Goal: Information Seeking & Learning: Learn about a topic

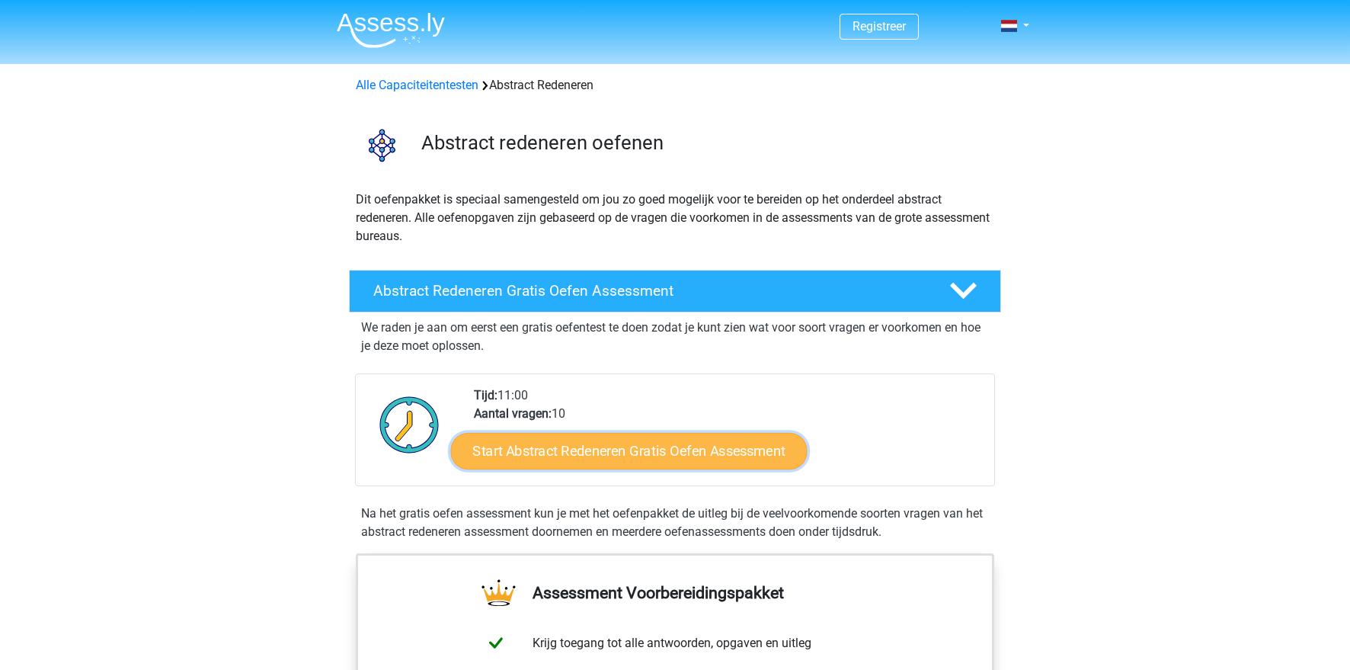
click at [698, 452] on link "Start Abstract Redeneren Gratis Oefen Assessment" at bounding box center [629, 450] width 356 height 37
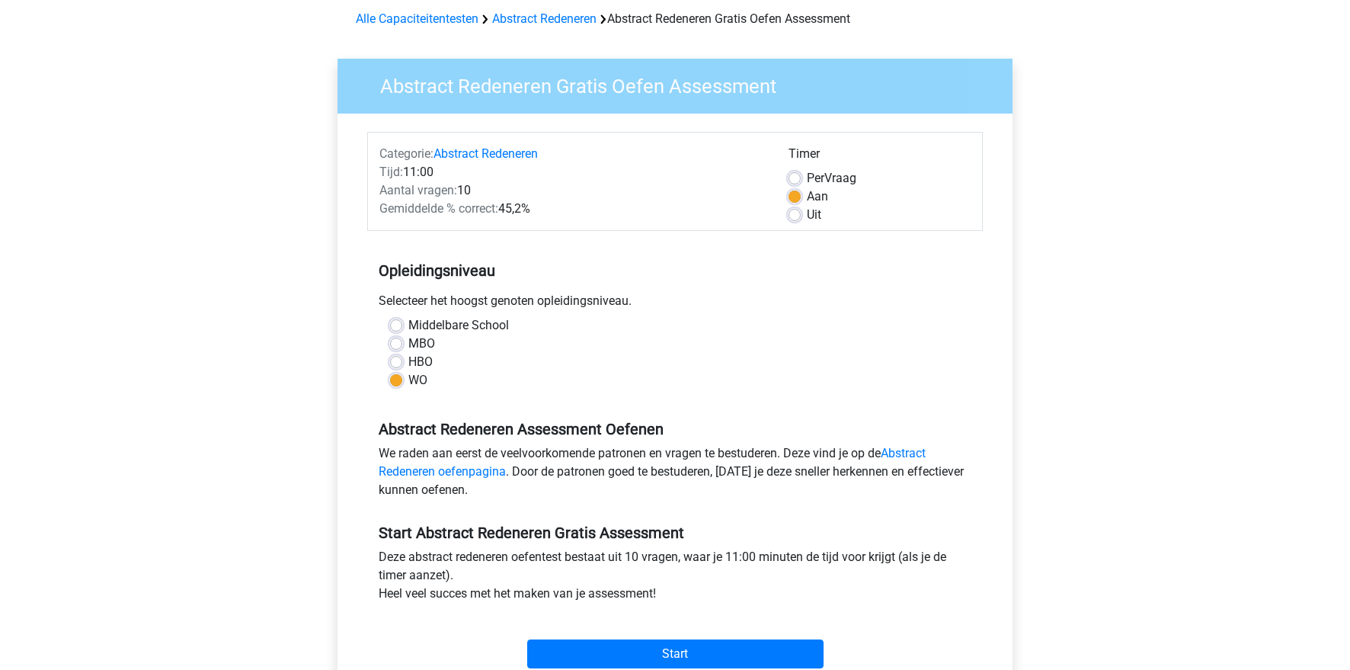
scroll to position [72, 0]
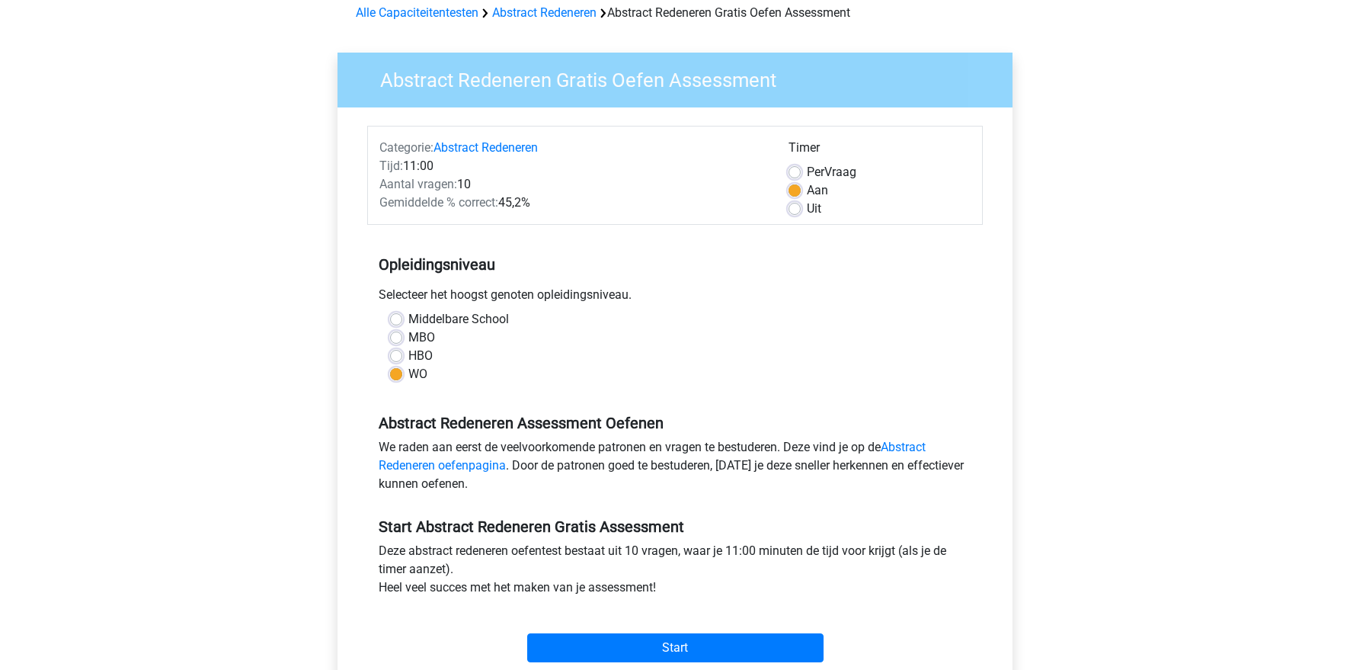
click at [421, 354] on label "HBO" at bounding box center [420, 356] width 24 height 18
click at [402, 354] on input "HBO" at bounding box center [396, 354] width 12 height 15
radio input "true"
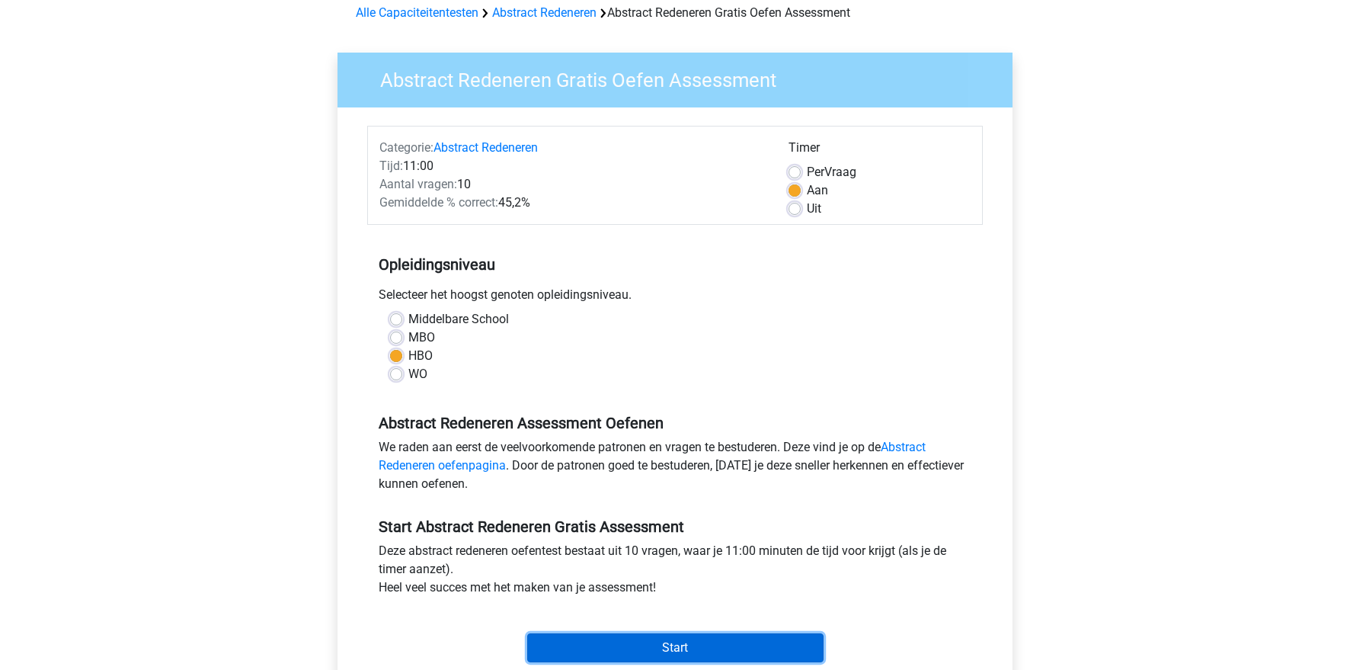
click at [676, 635] on input "Start" at bounding box center [675, 647] width 296 height 29
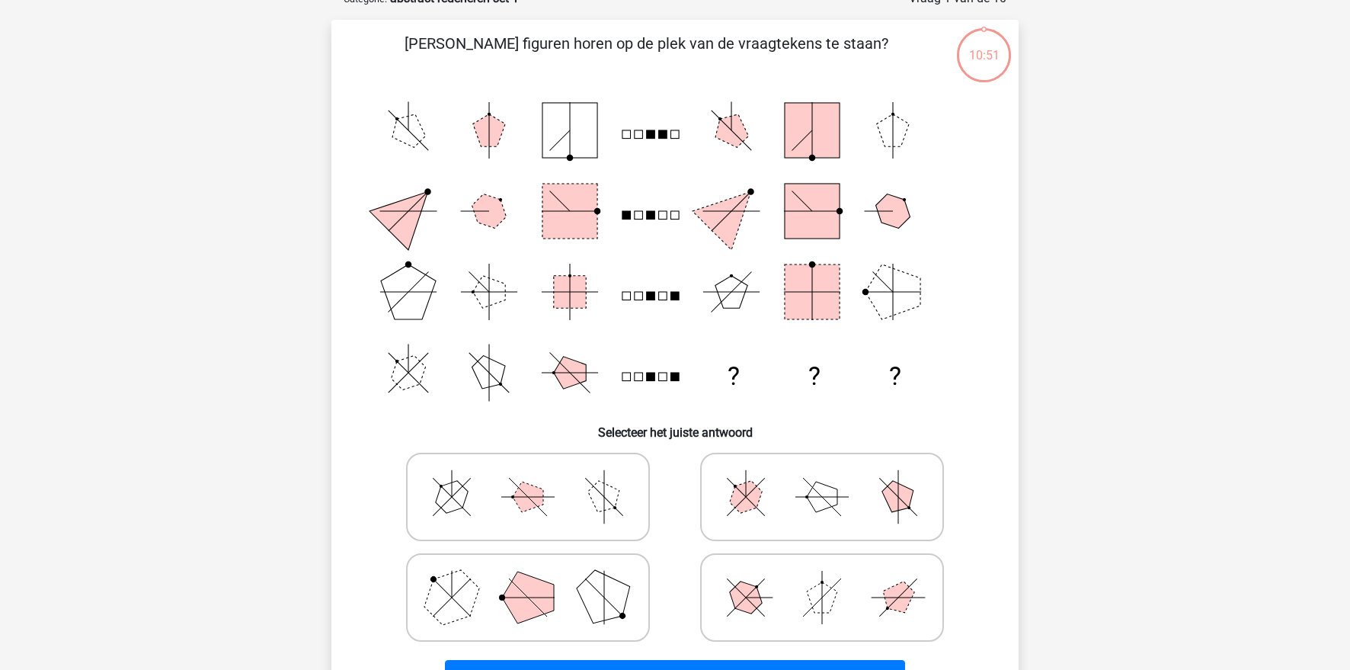
scroll to position [117, 0]
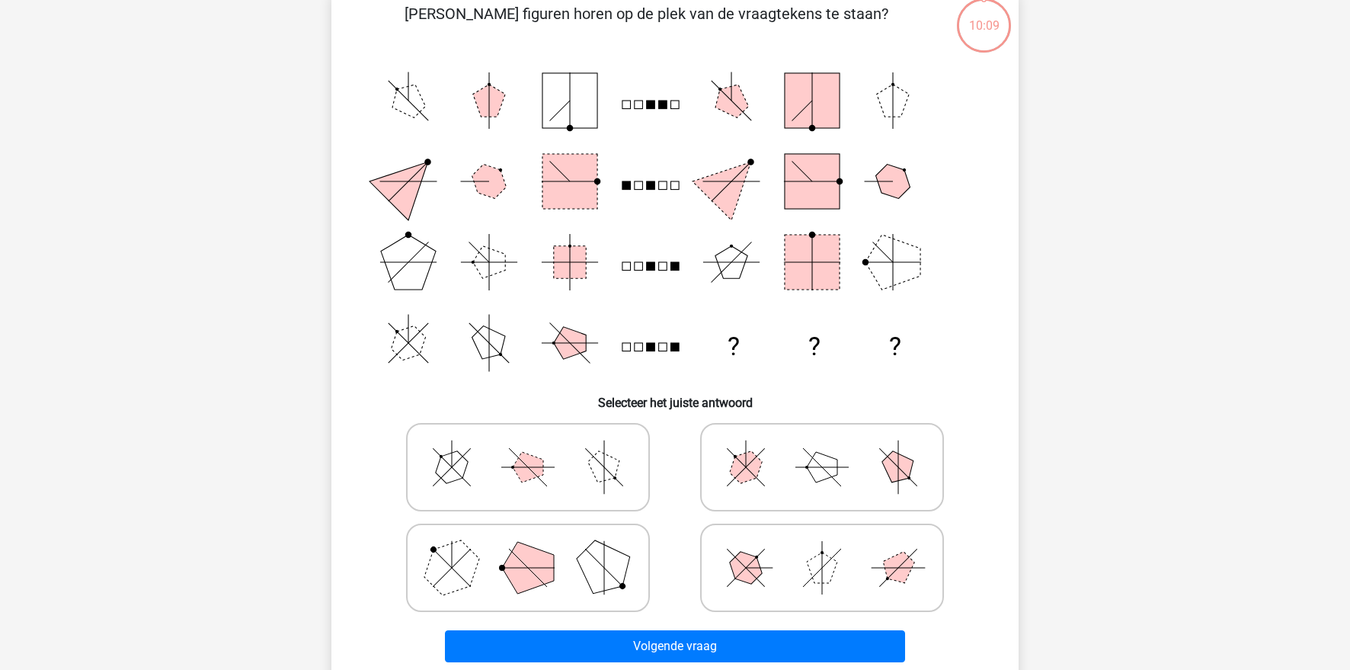
click at [474, 569] on polygon at bounding box center [451, 566] width 73 height 73
click at [528, 548] on input "radio" at bounding box center [533, 544] width 10 height 10
radio input "true"
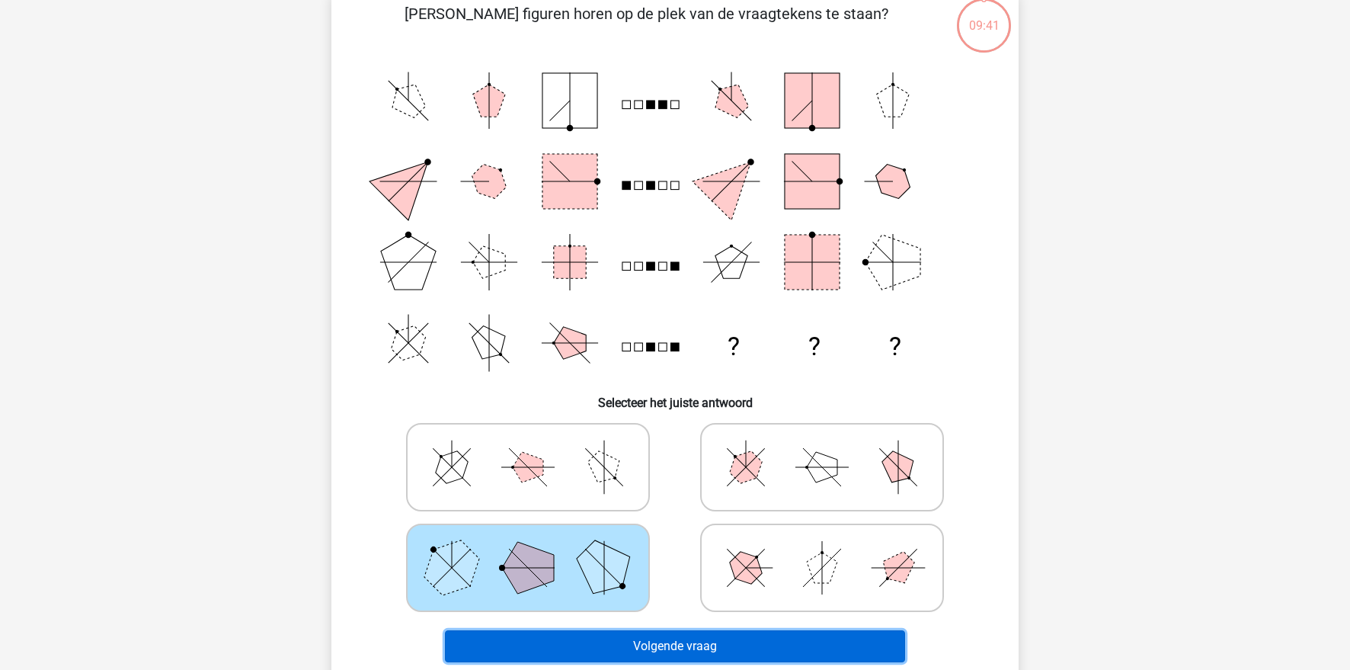
click at [662, 648] on button "Volgende vraag" at bounding box center [675, 646] width 461 height 32
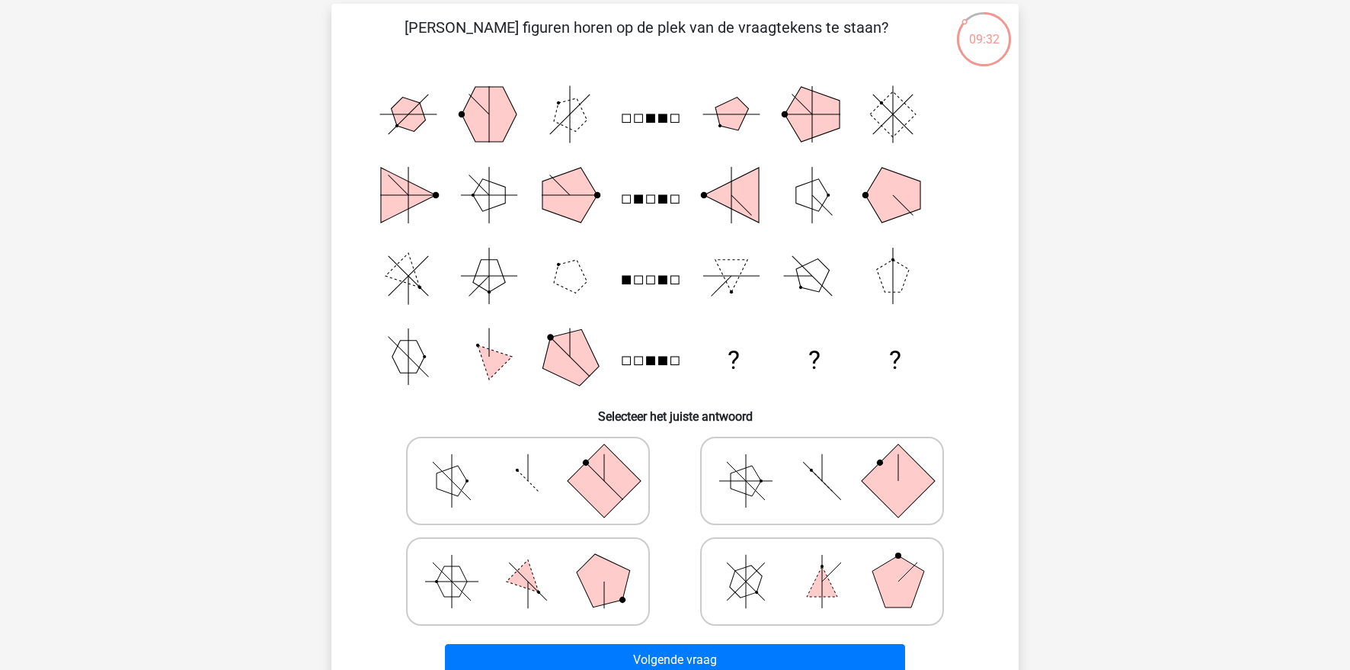
scroll to position [104, 0]
click at [722, 488] on icon at bounding box center [822, 480] width 229 height 76
click at [822, 461] on input "radio" at bounding box center [827, 456] width 10 height 10
radio input "true"
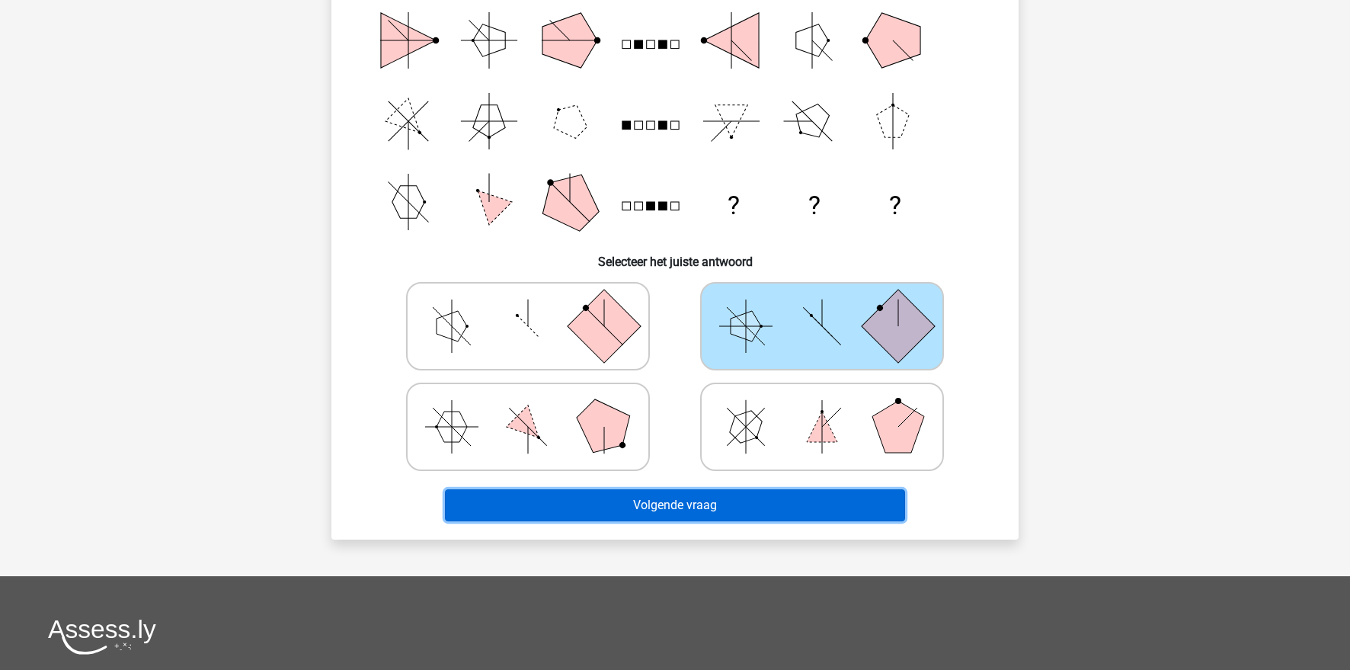
click at [712, 502] on button "Volgende vraag" at bounding box center [675, 505] width 461 height 32
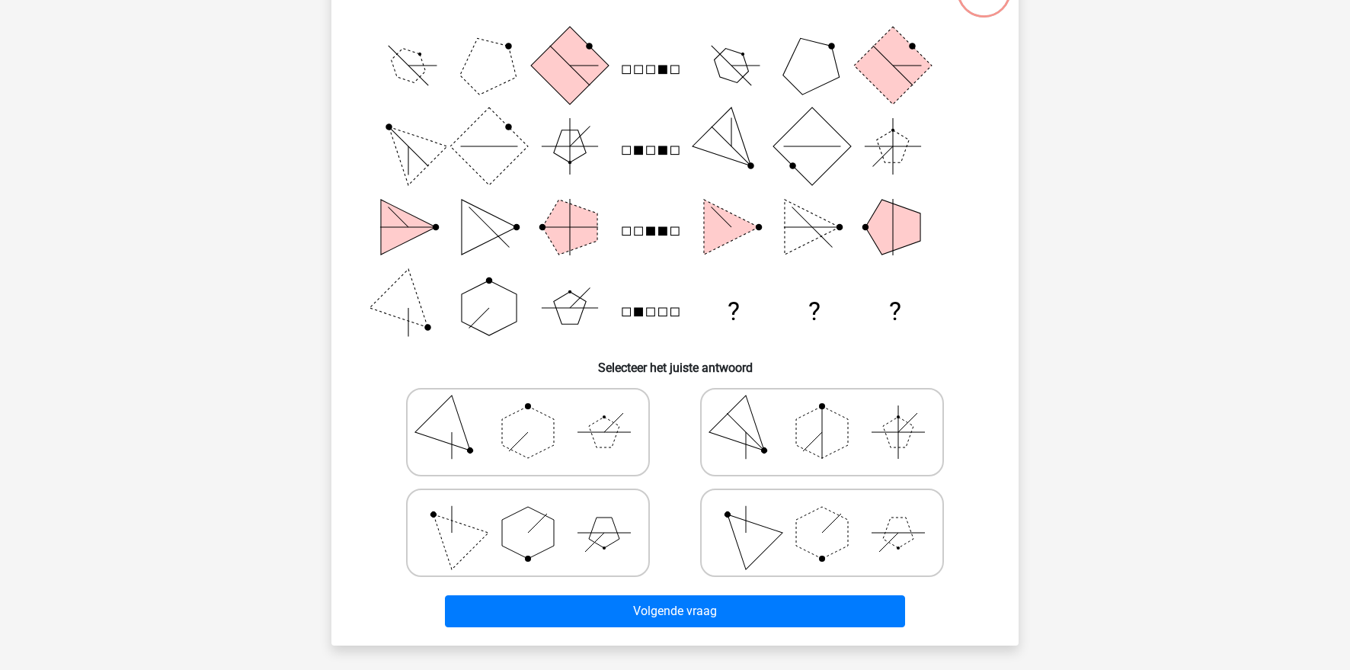
scroll to position [76, 0]
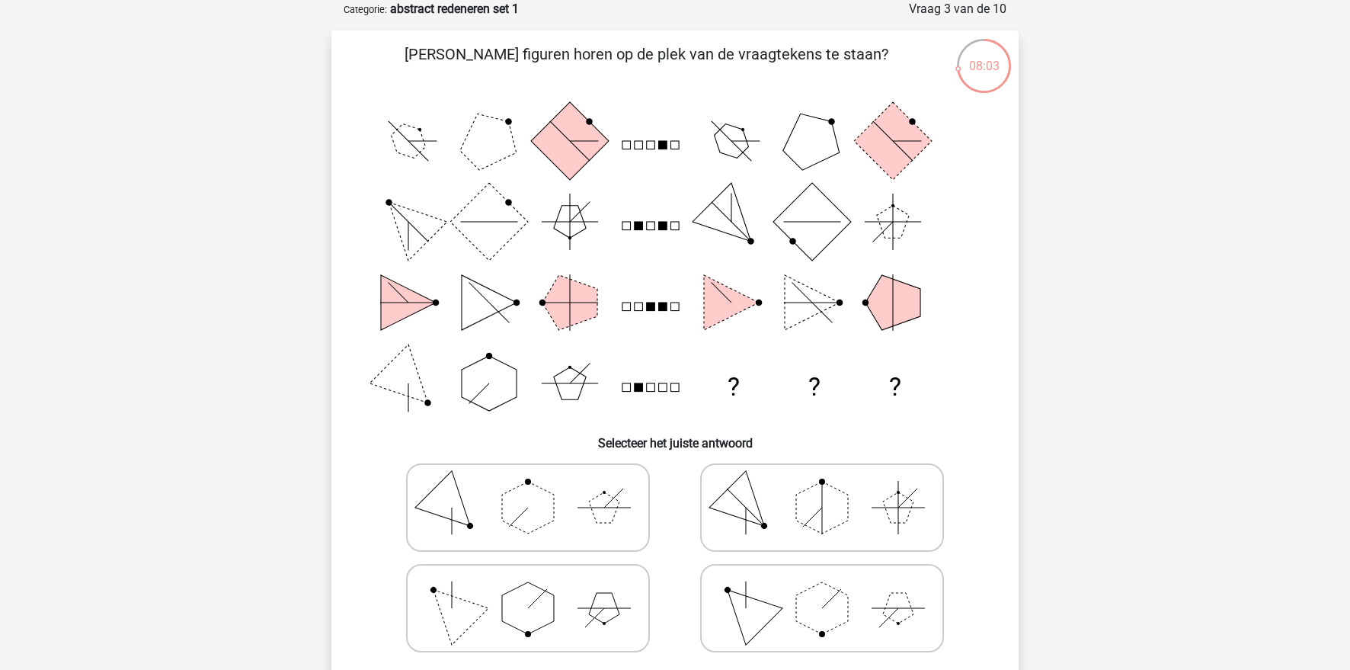
click at [721, 621] on icon at bounding box center [822, 608] width 229 height 76
click at [822, 589] on input "radio" at bounding box center [827, 584] width 10 height 10
radio input "true"
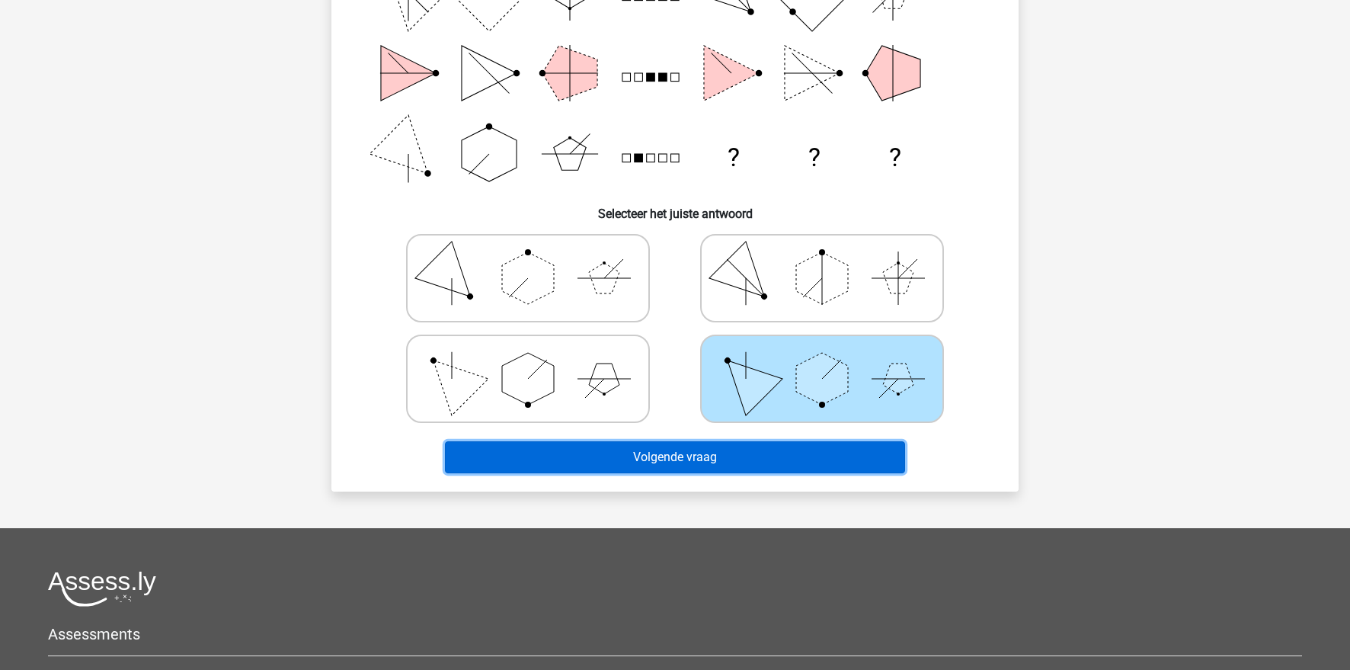
click at [788, 456] on button "Volgende vraag" at bounding box center [675, 457] width 461 height 32
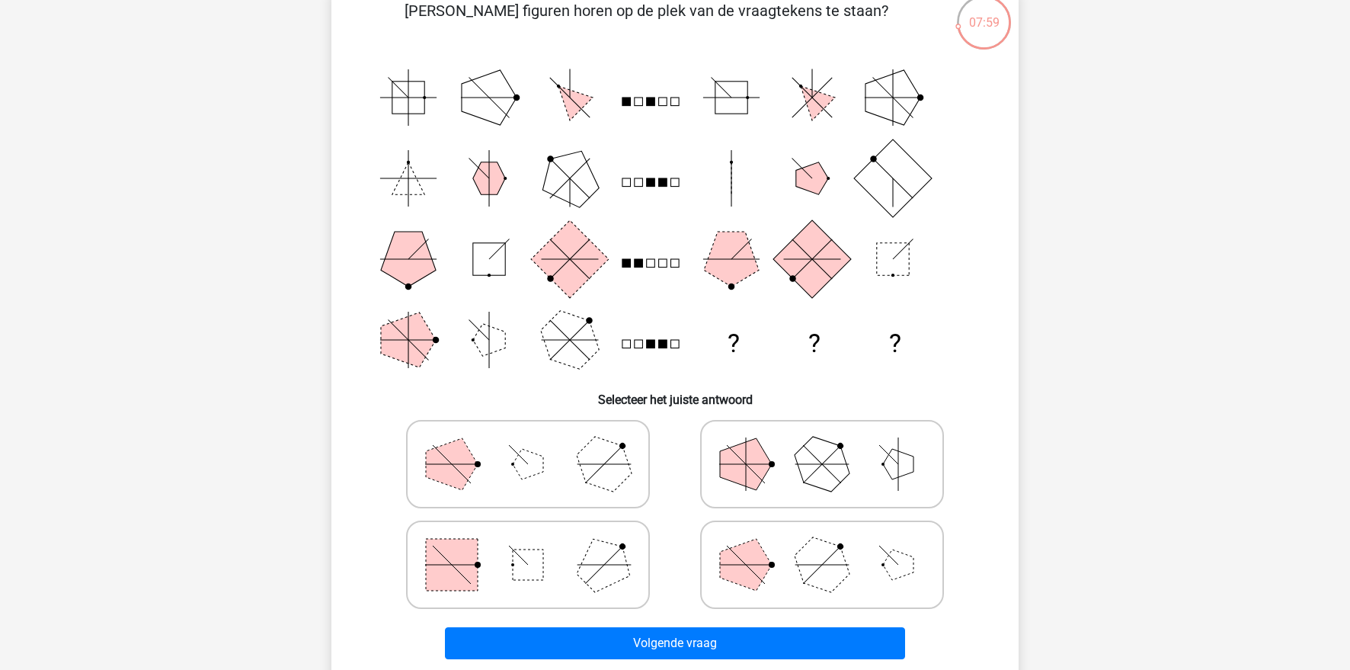
scroll to position [105, 0]
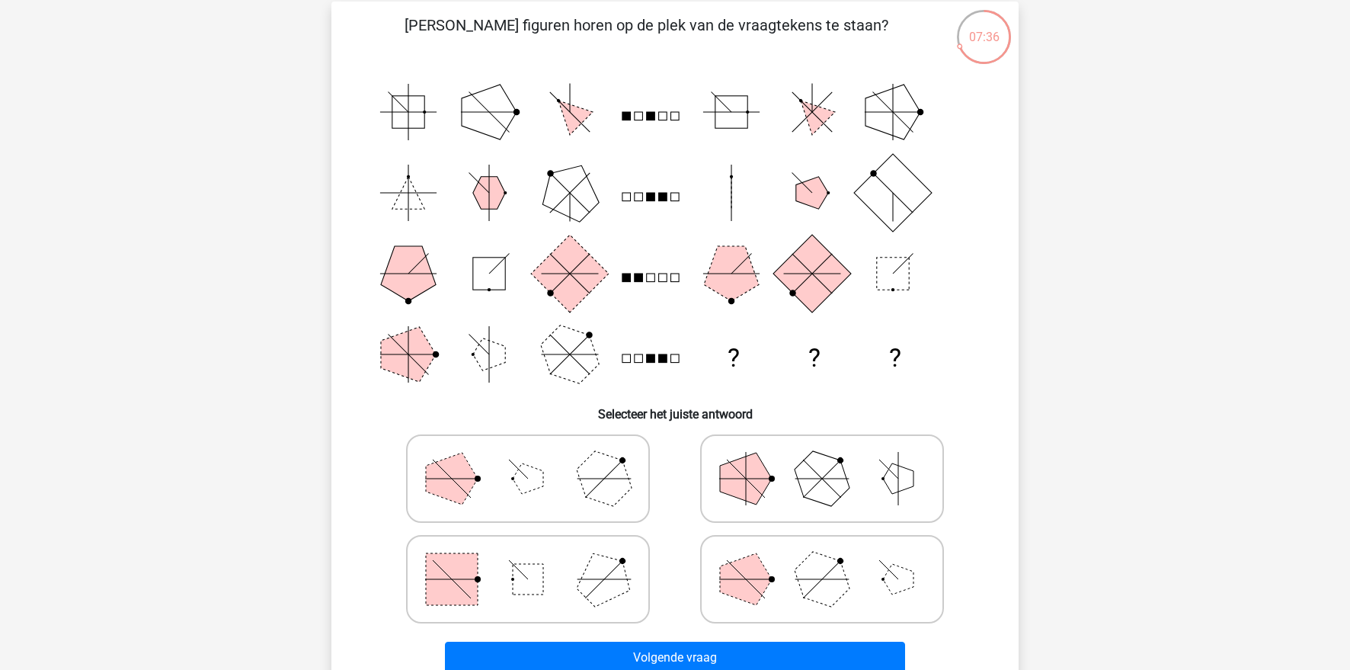
click at [571, 376] on polygon at bounding box center [570, 354] width 78 height 78
click at [570, 477] on icon at bounding box center [528, 478] width 229 height 76
click at [538, 459] on input "radio" at bounding box center [533, 454] width 10 height 10
radio input "true"
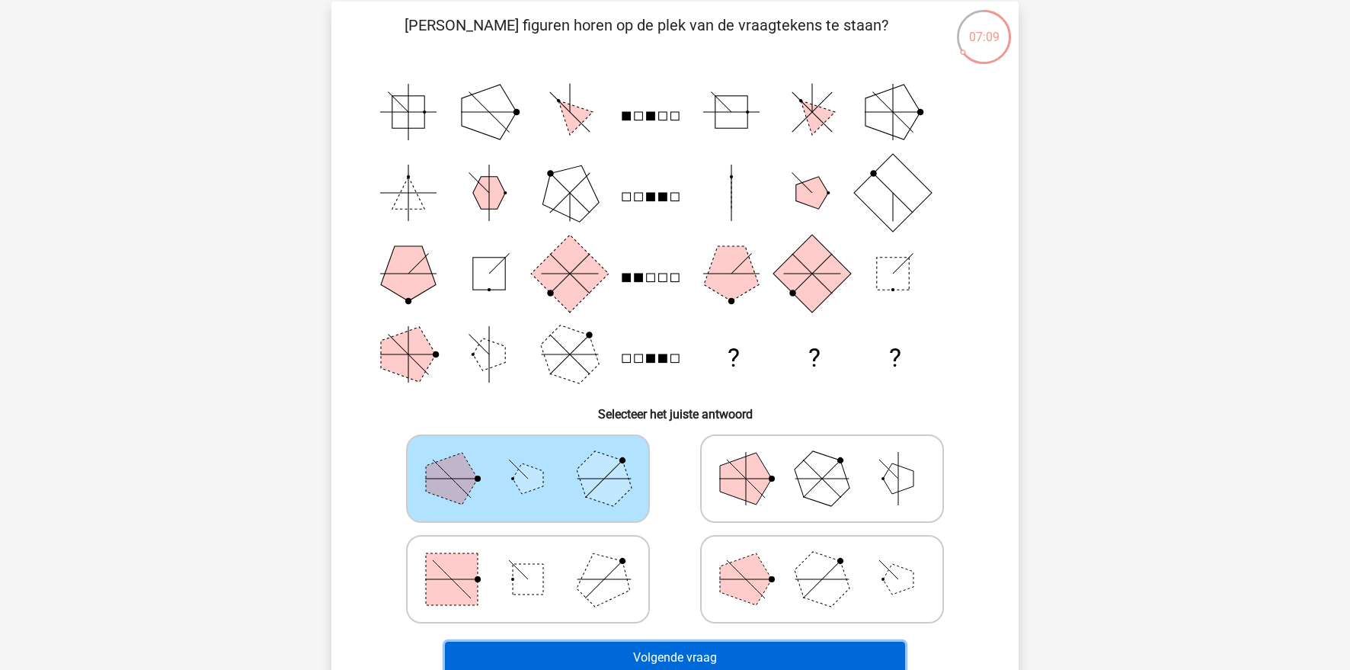
click at [686, 646] on button "Volgende vraag" at bounding box center [675, 657] width 461 height 32
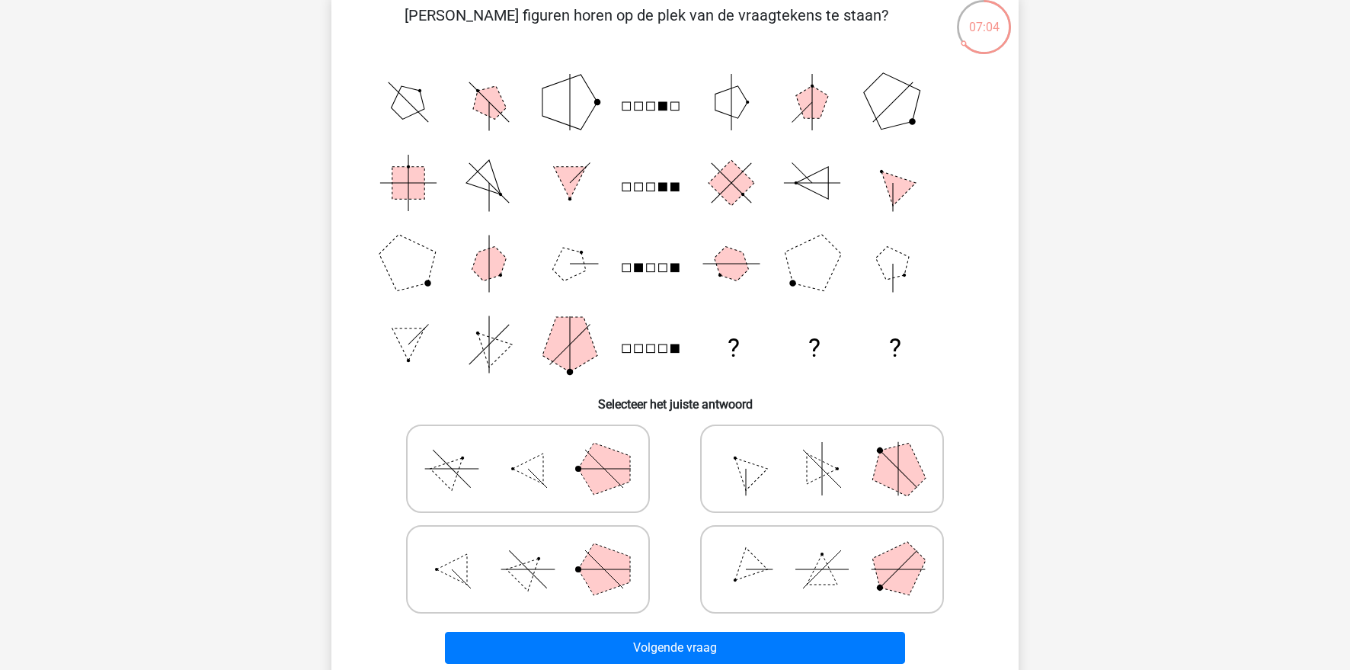
scroll to position [77, 0]
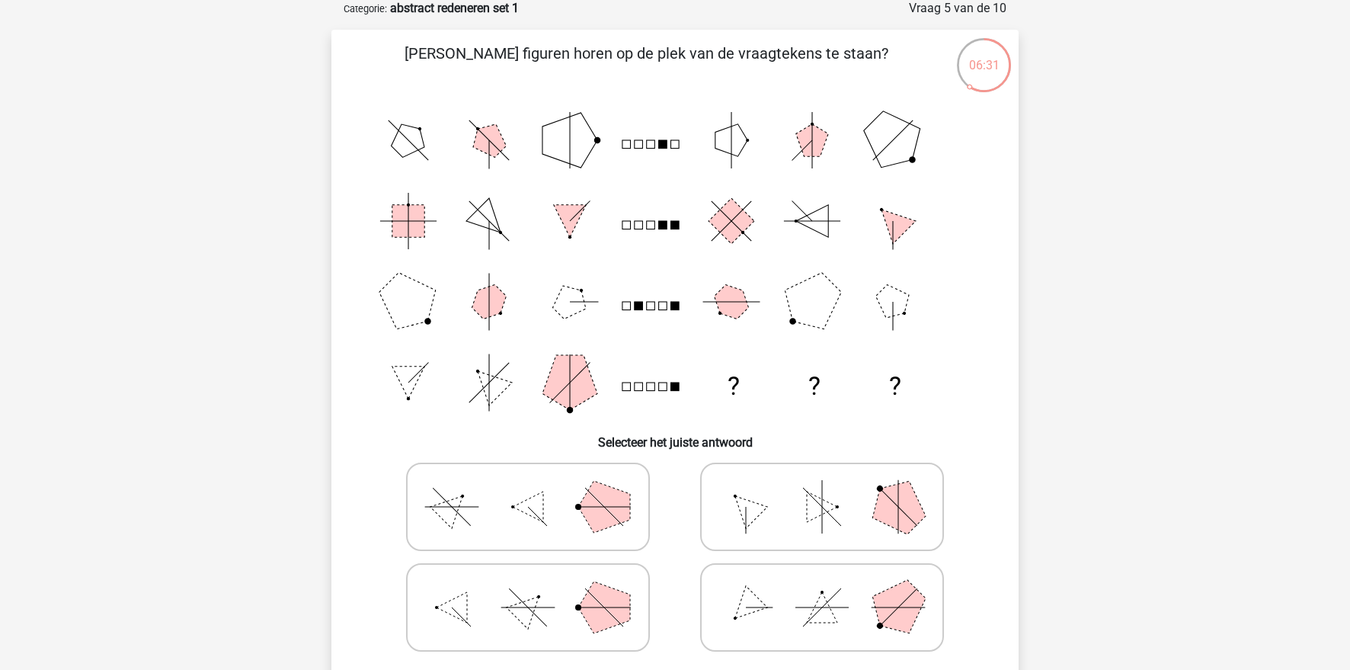
click at [499, 622] on icon at bounding box center [528, 607] width 229 height 76
click at [528, 588] on input "radio" at bounding box center [533, 583] width 10 height 10
radio input "true"
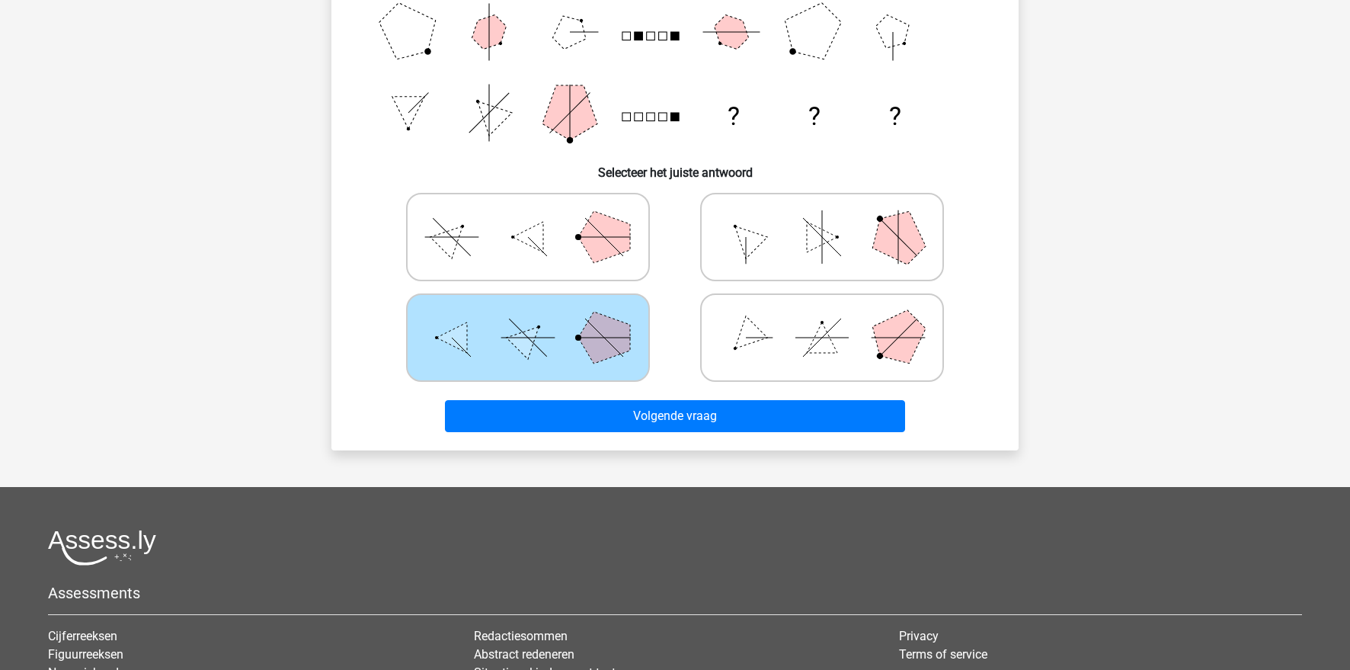
scroll to position [258, 0]
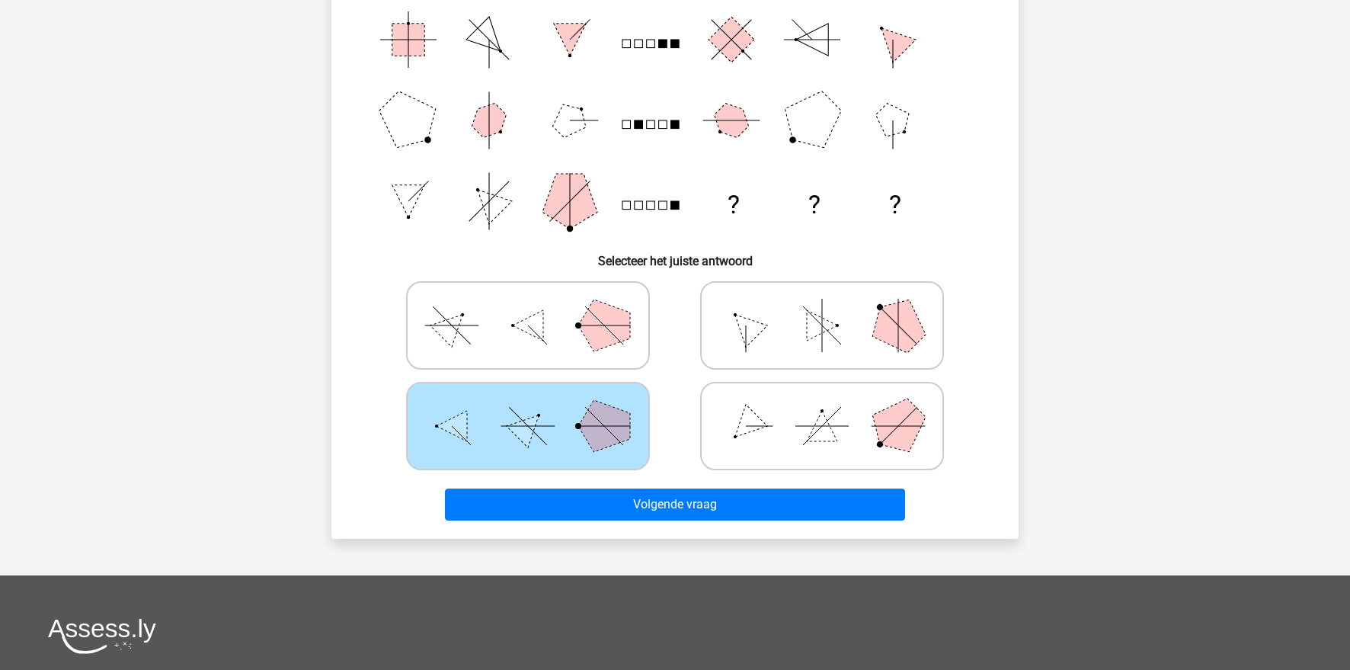
click at [689, 522] on div "Volgende vraag" at bounding box center [675, 507] width 588 height 38
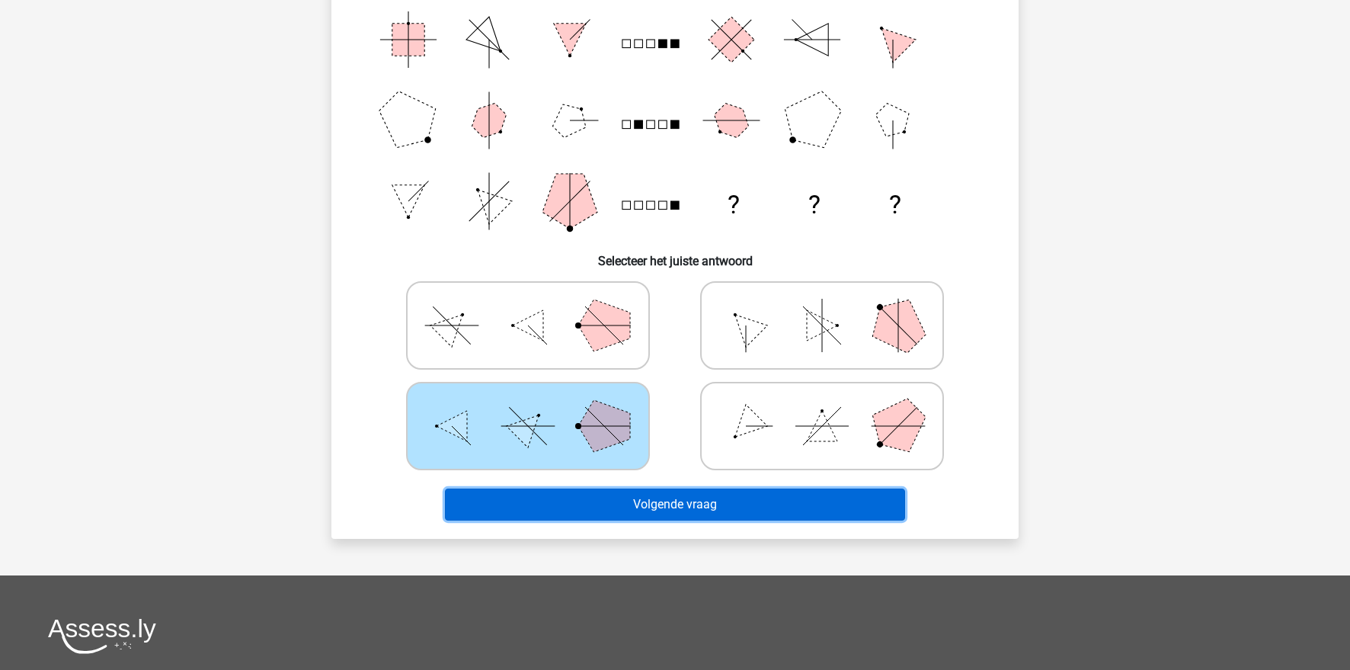
click at [695, 498] on button "Volgende vraag" at bounding box center [675, 504] width 461 height 32
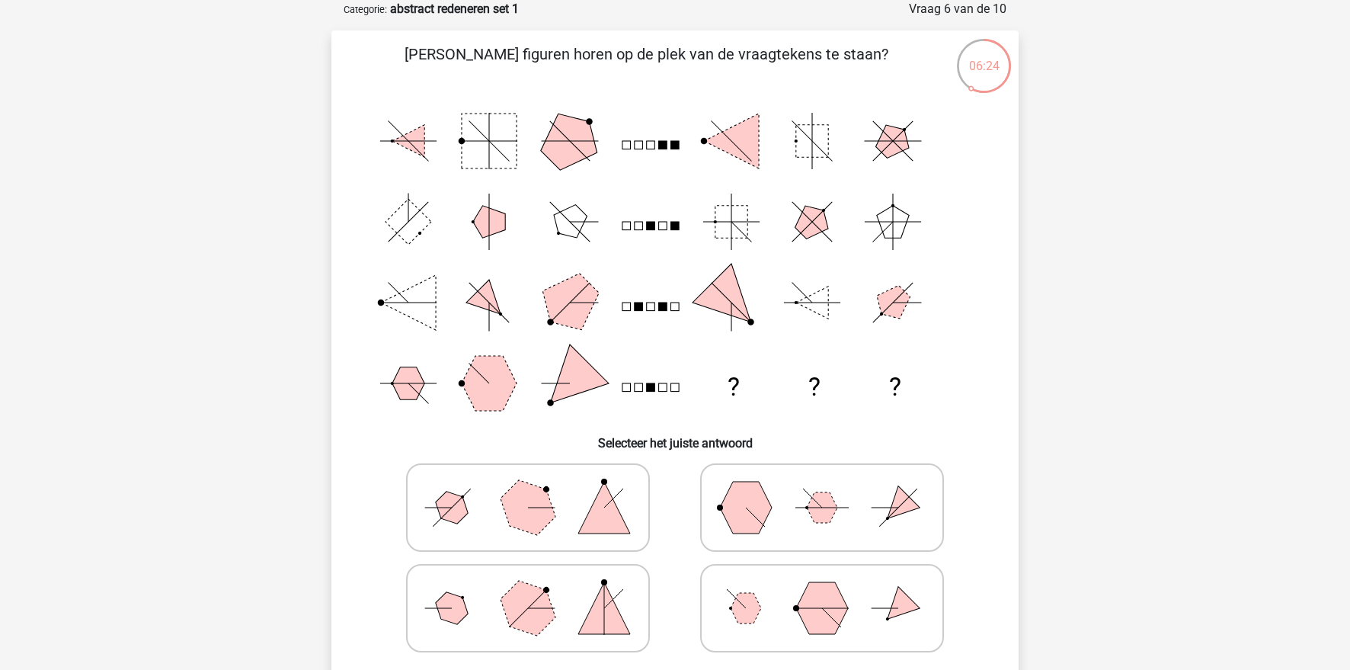
scroll to position [101, 0]
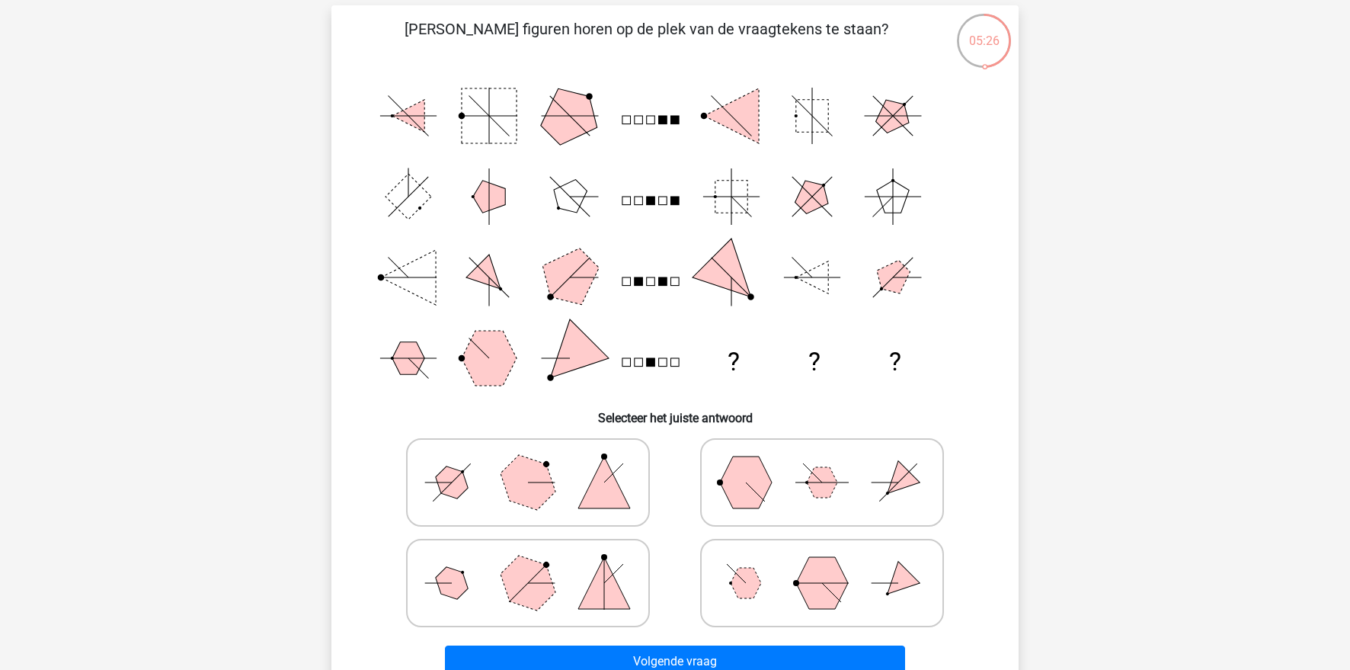
click at [477, 567] on icon at bounding box center [528, 583] width 229 height 76
click at [528, 564] on input "radio" at bounding box center [533, 559] width 10 height 10
radio input "true"
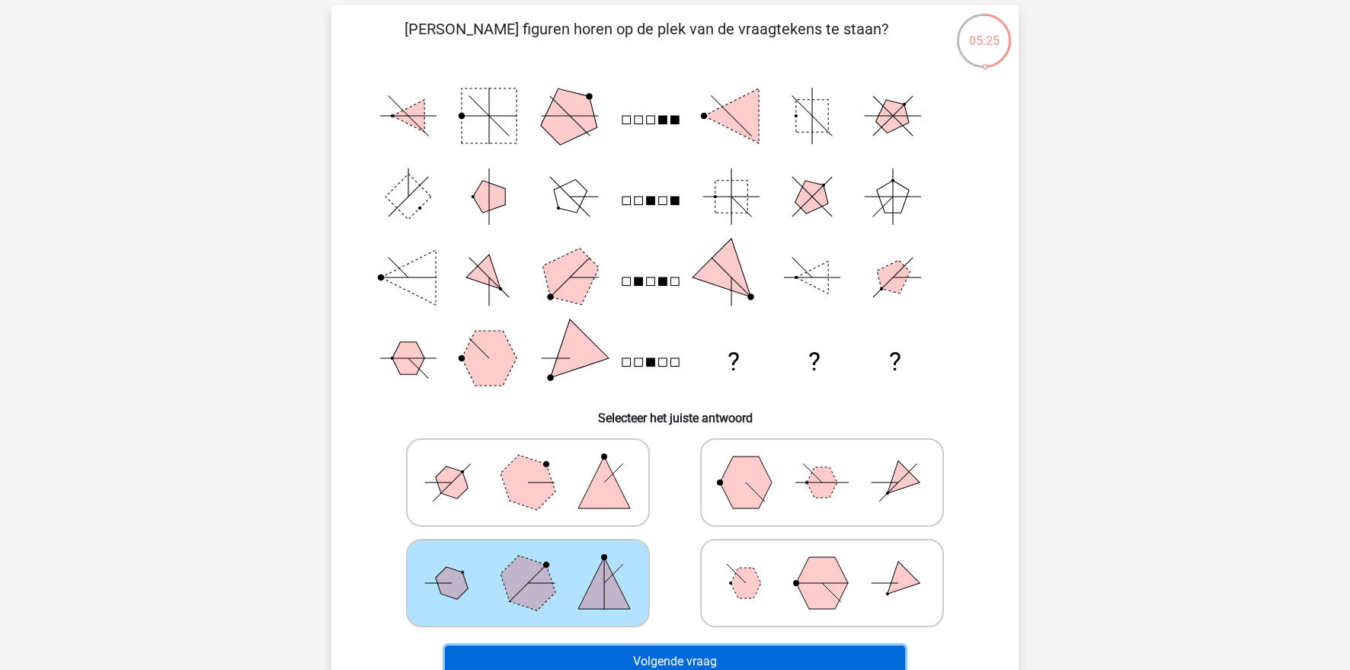
click at [582, 647] on button "Volgende vraag" at bounding box center [675, 661] width 461 height 32
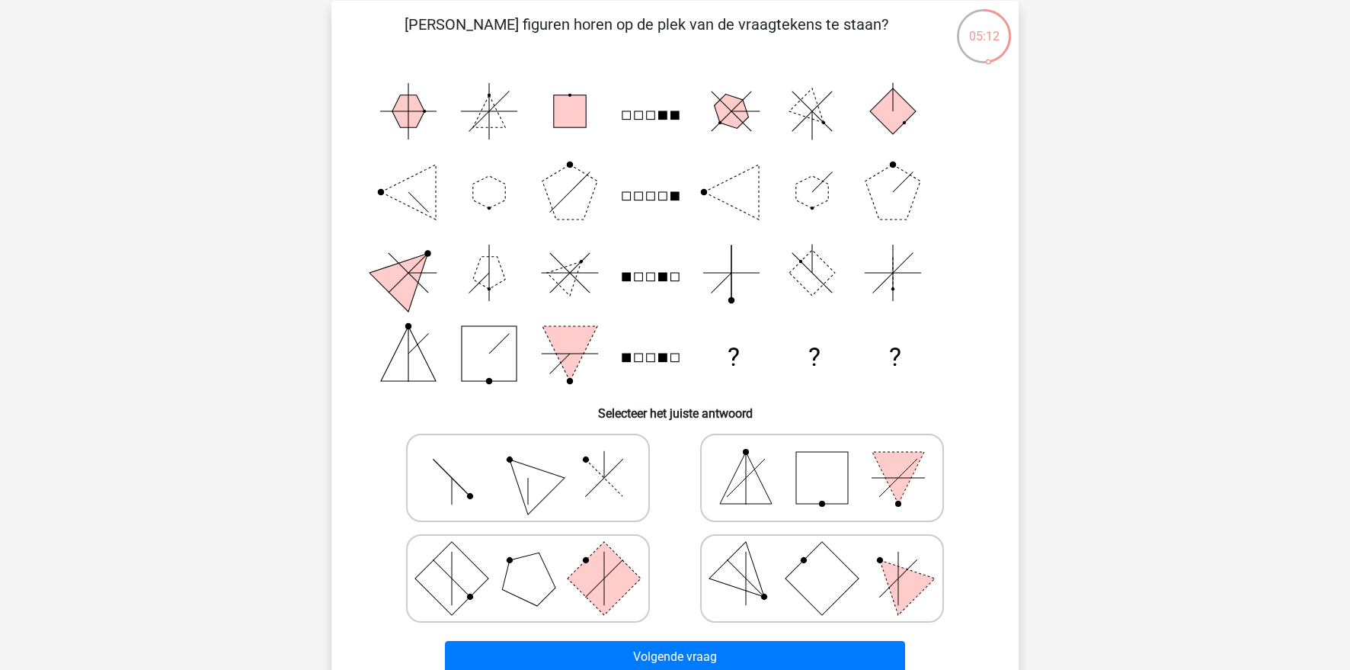
scroll to position [107, 0]
click at [607, 590] on rect at bounding box center [603, 576] width 73 height 73
click at [538, 558] on input "radio" at bounding box center [533, 553] width 10 height 10
radio input "true"
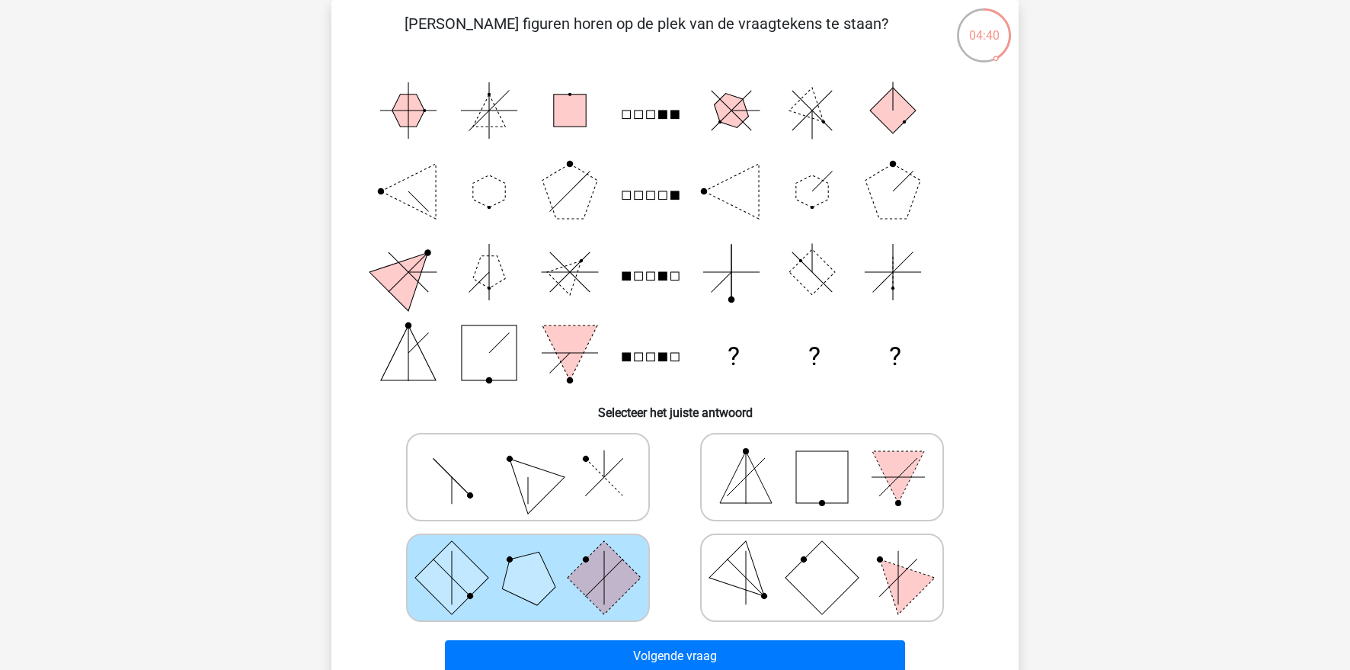
click at [644, 637] on div "Volgende vraag" at bounding box center [675, 653] width 638 height 50
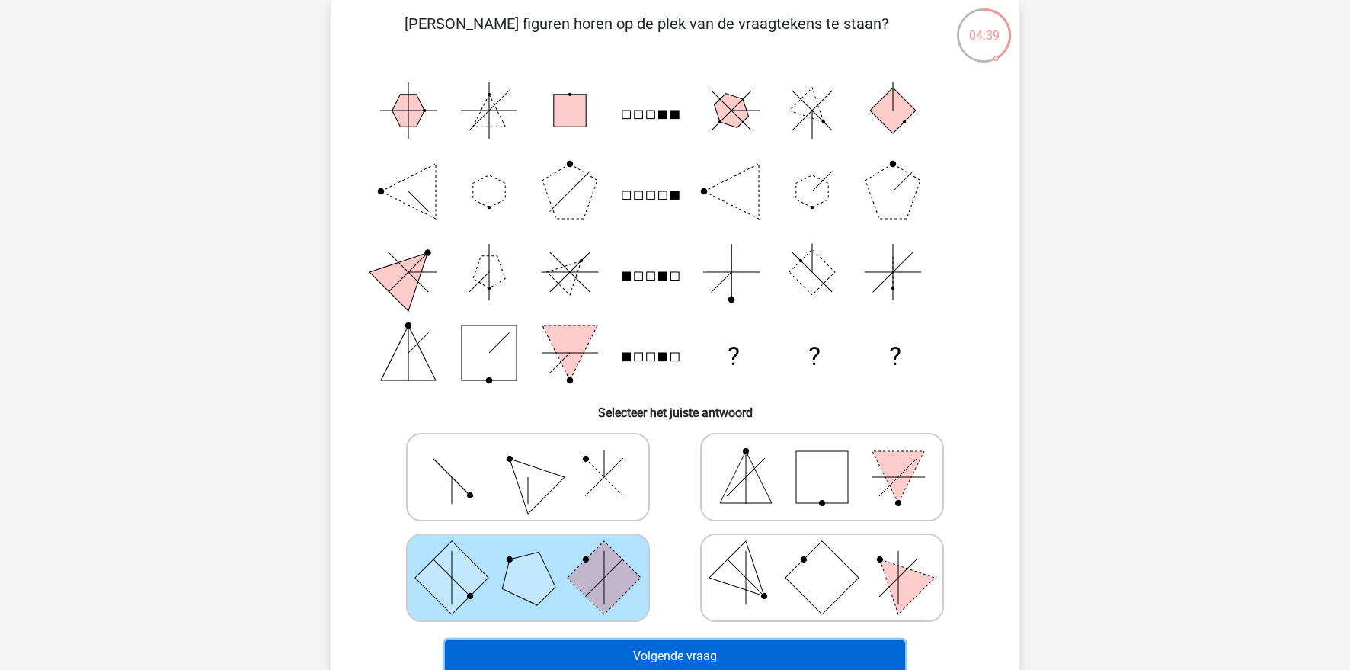
click at [647, 641] on button "Volgende vraag" at bounding box center [675, 656] width 461 height 32
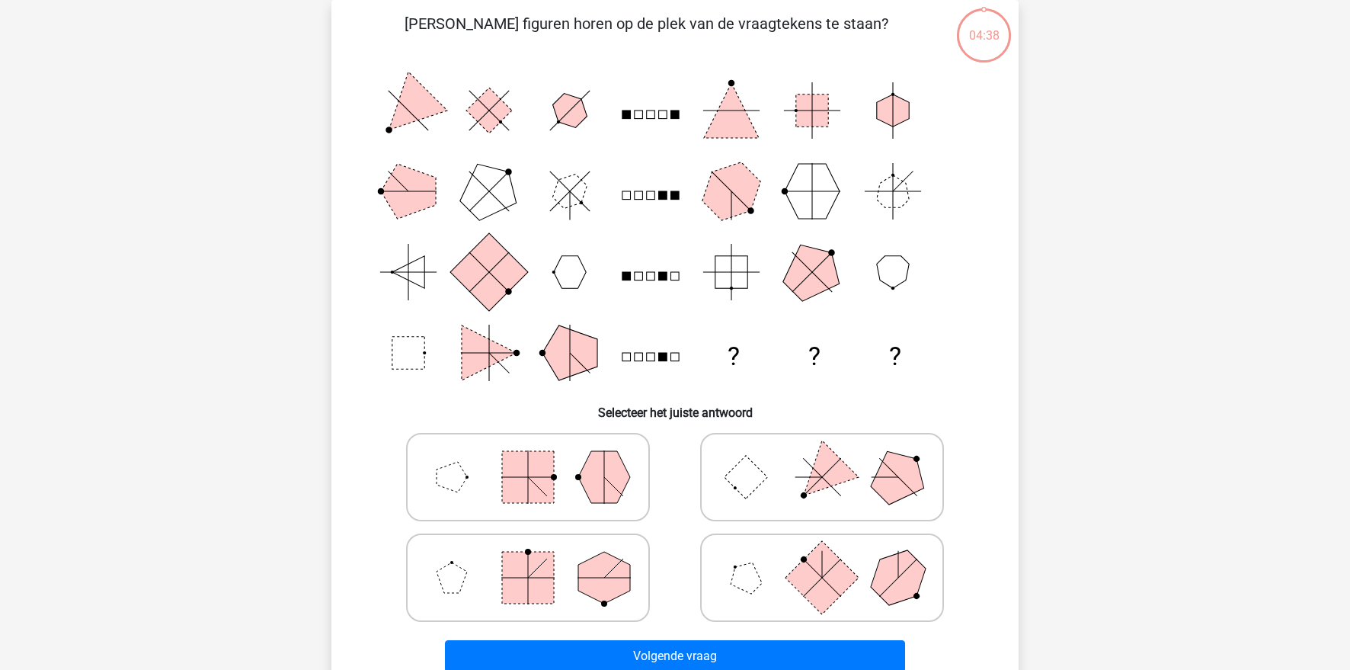
scroll to position [76, 0]
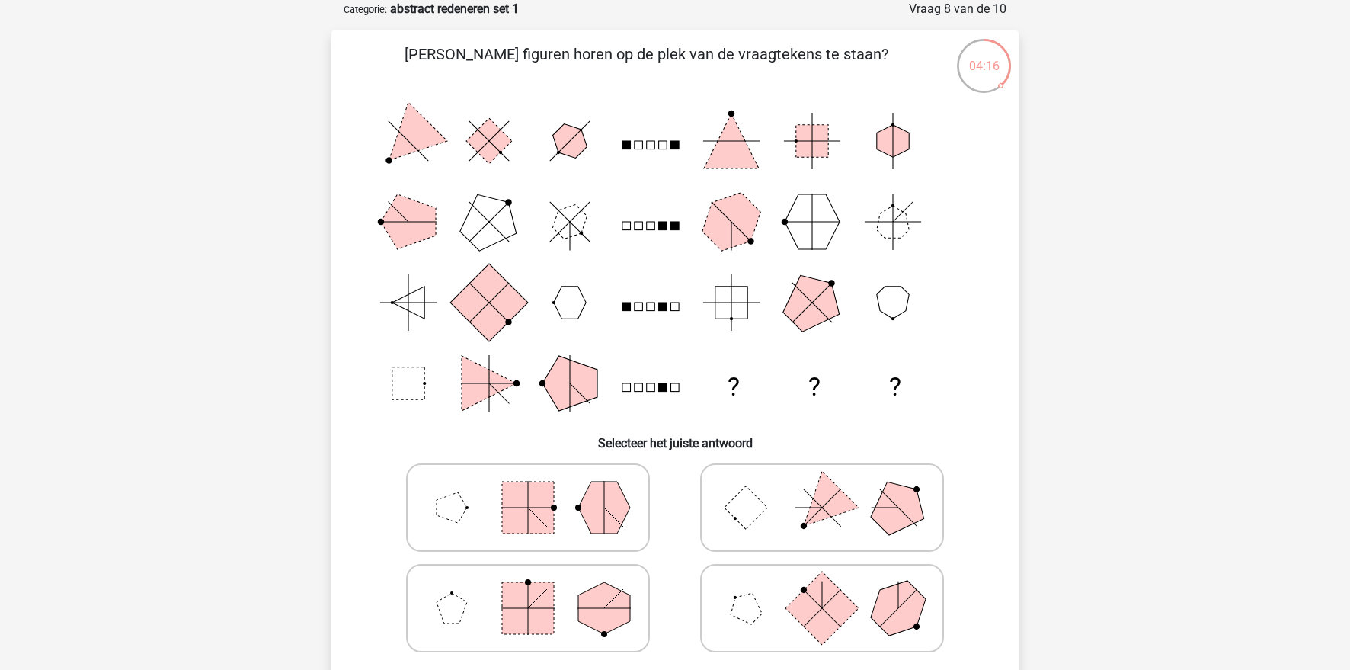
click at [538, 613] on rect at bounding box center [528, 608] width 52 height 52
click at [538, 589] on input "radio" at bounding box center [533, 584] width 10 height 10
radio input "true"
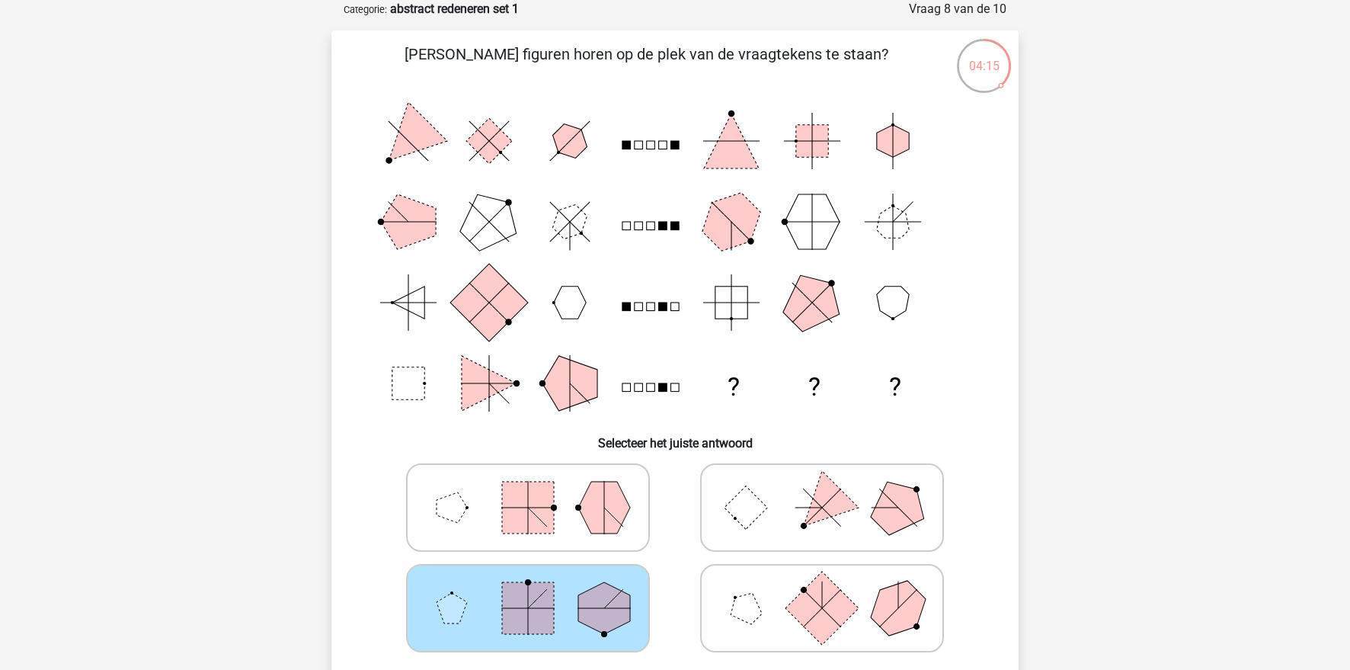
scroll to position [318, 0]
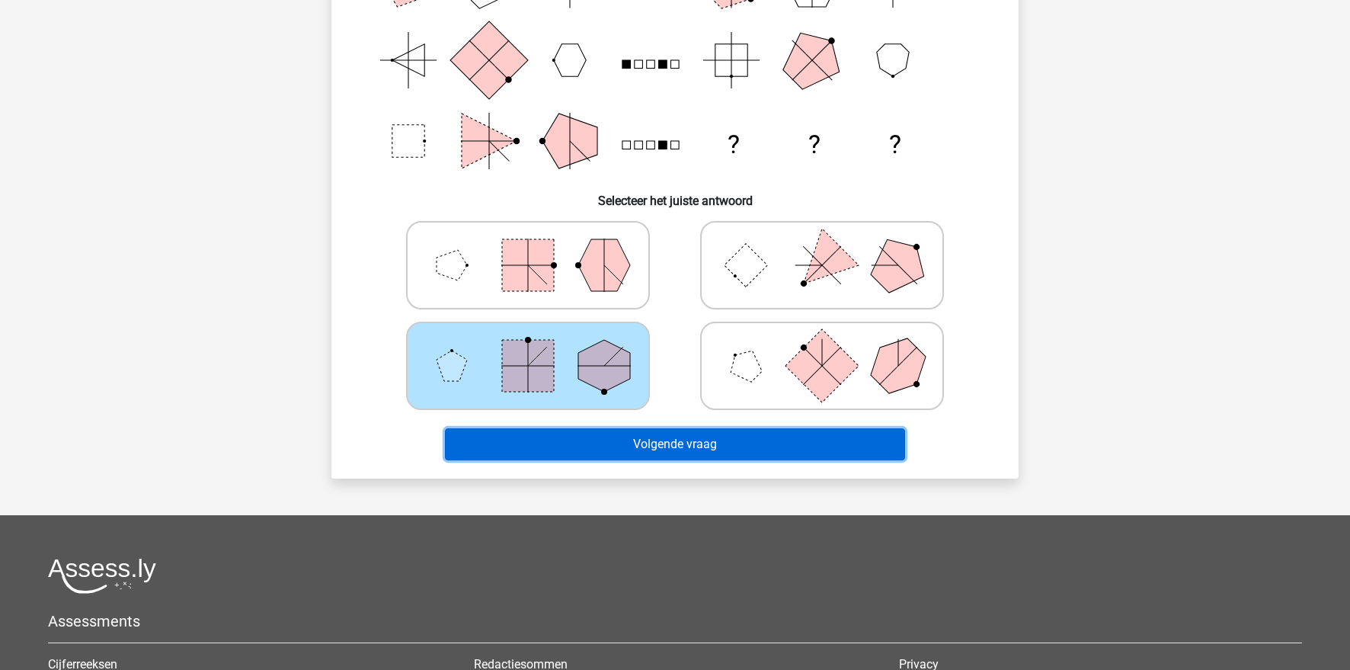
click at [751, 455] on button "Volgende vraag" at bounding box center [675, 444] width 461 height 32
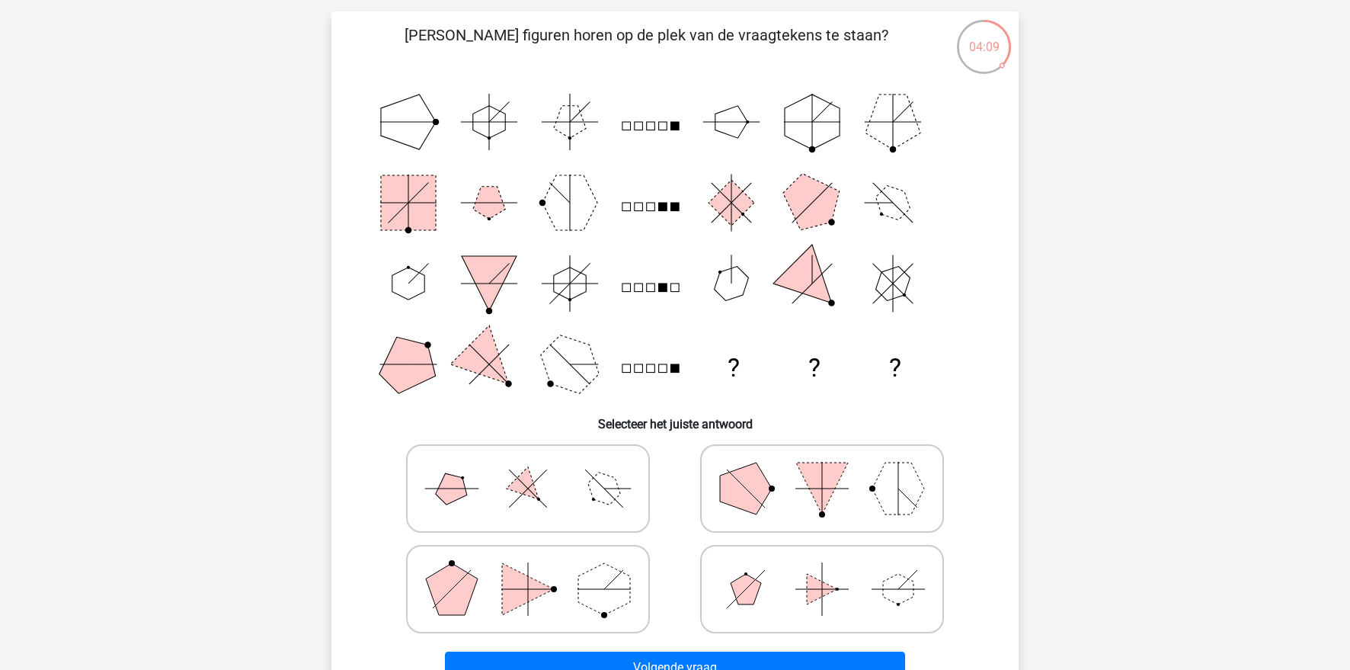
scroll to position [96, 0]
click at [459, 510] on icon at bounding box center [528, 487] width 229 height 76
click at [528, 468] on input "radio" at bounding box center [533, 464] width 10 height 10
radio input "true"
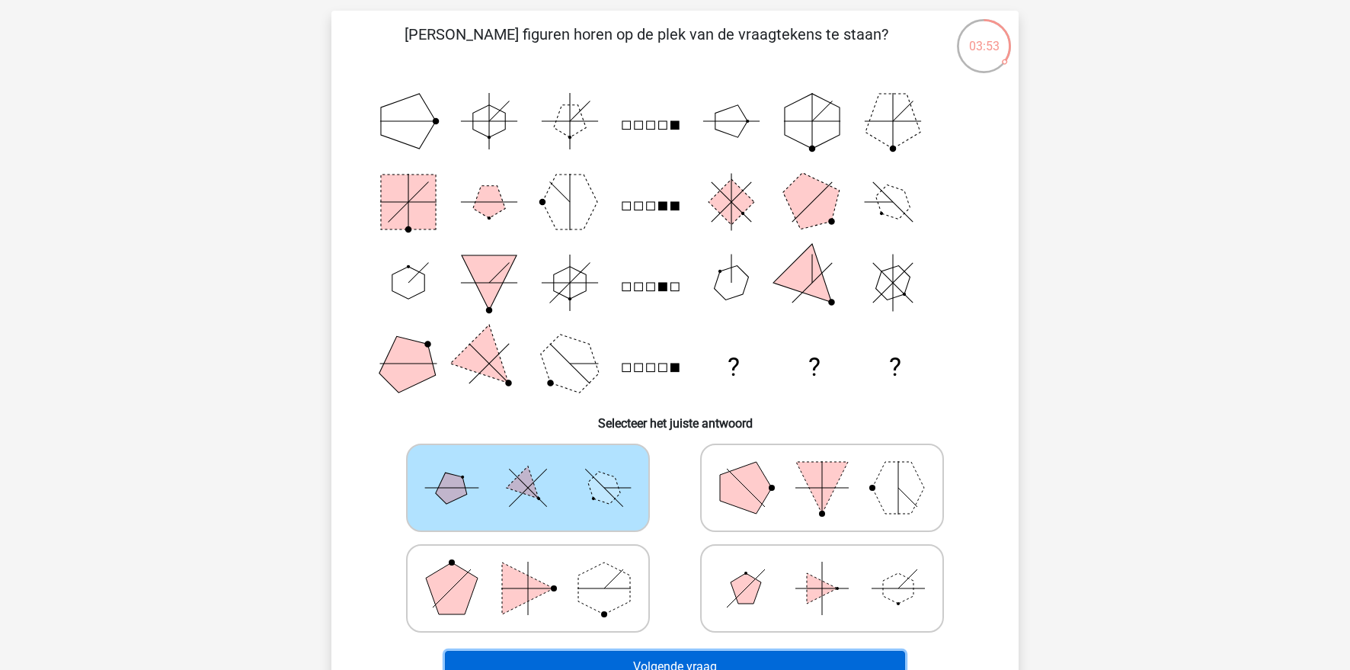
click at [642, 655] on button "Volgende vraag" at bounding box center [675, 666] width 461 height 32
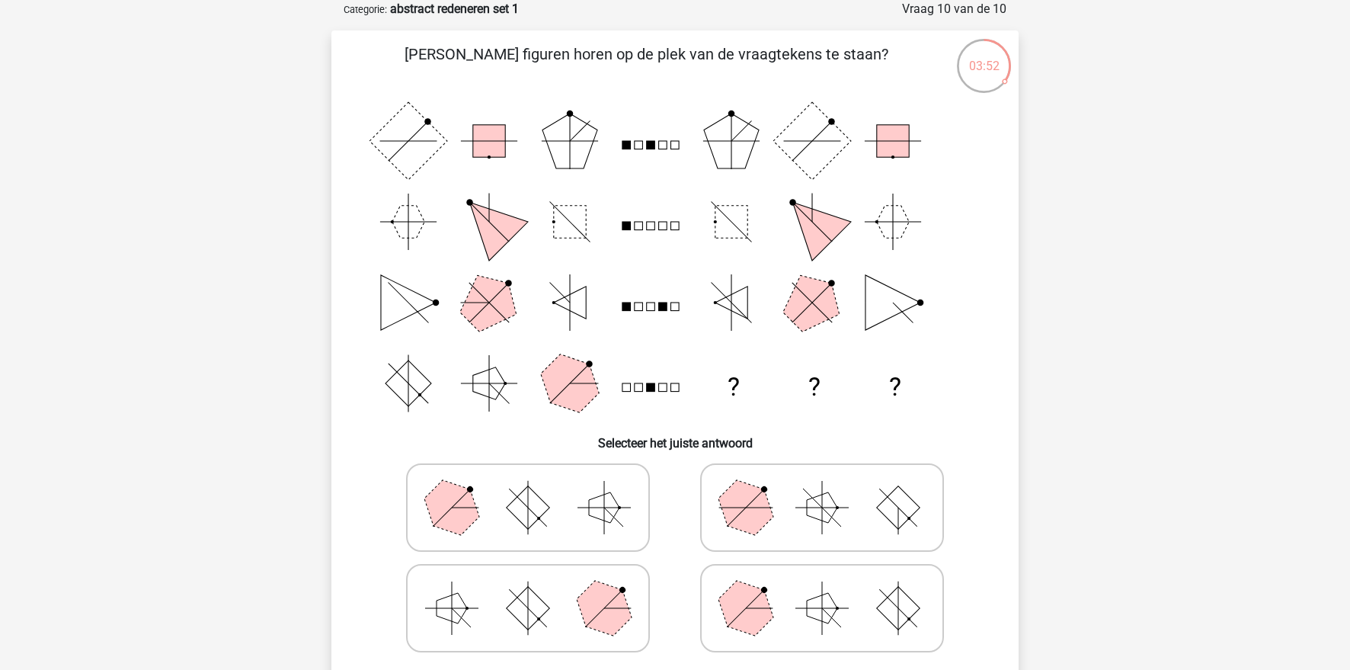
scroll to position [88, 0]
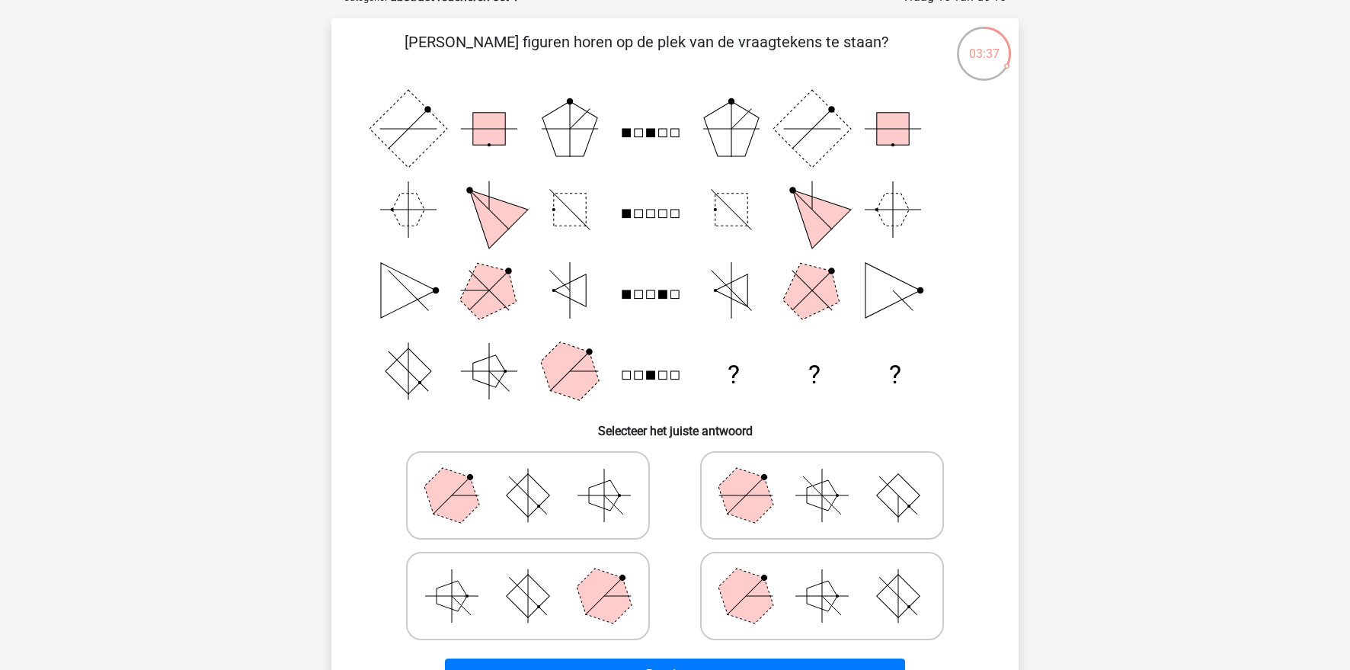
click at [567, 580] on icon at bounding box center [528, 596] width 229 height 76
click at [538, 577] on input "radio" at bounding box center [533, 572] width 10 height 10
radio input "true"
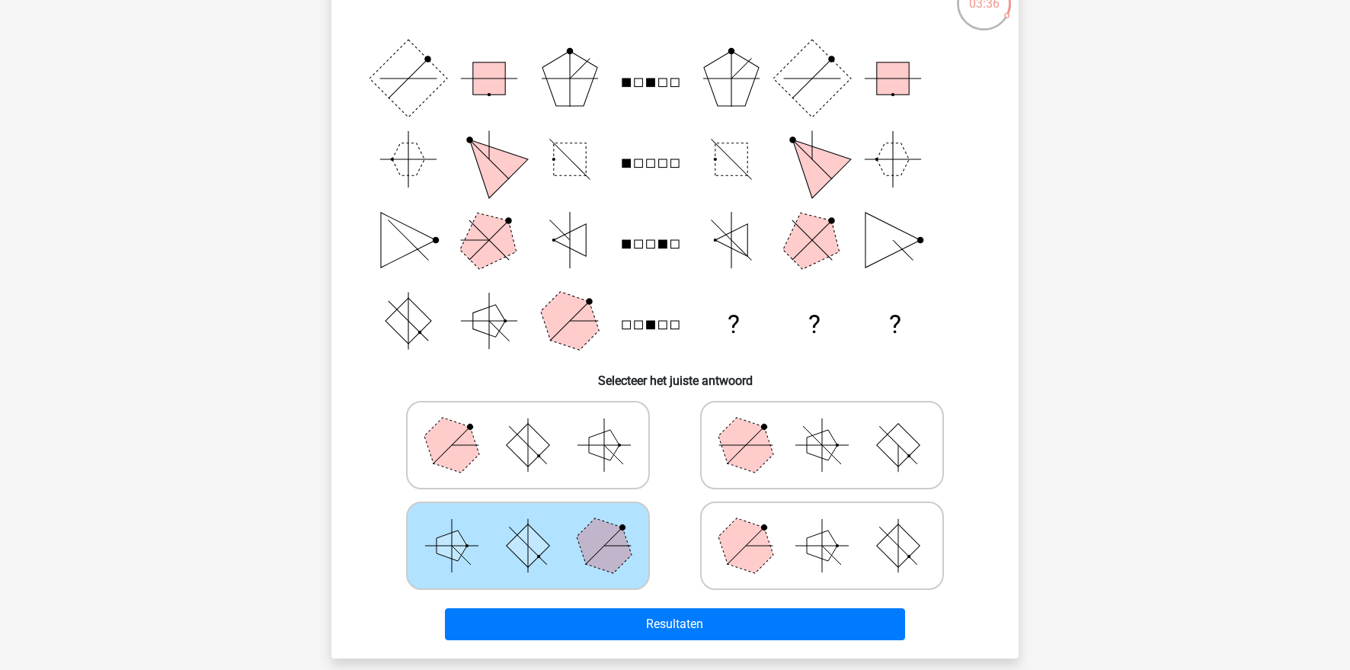
scroll to position [158, 0]
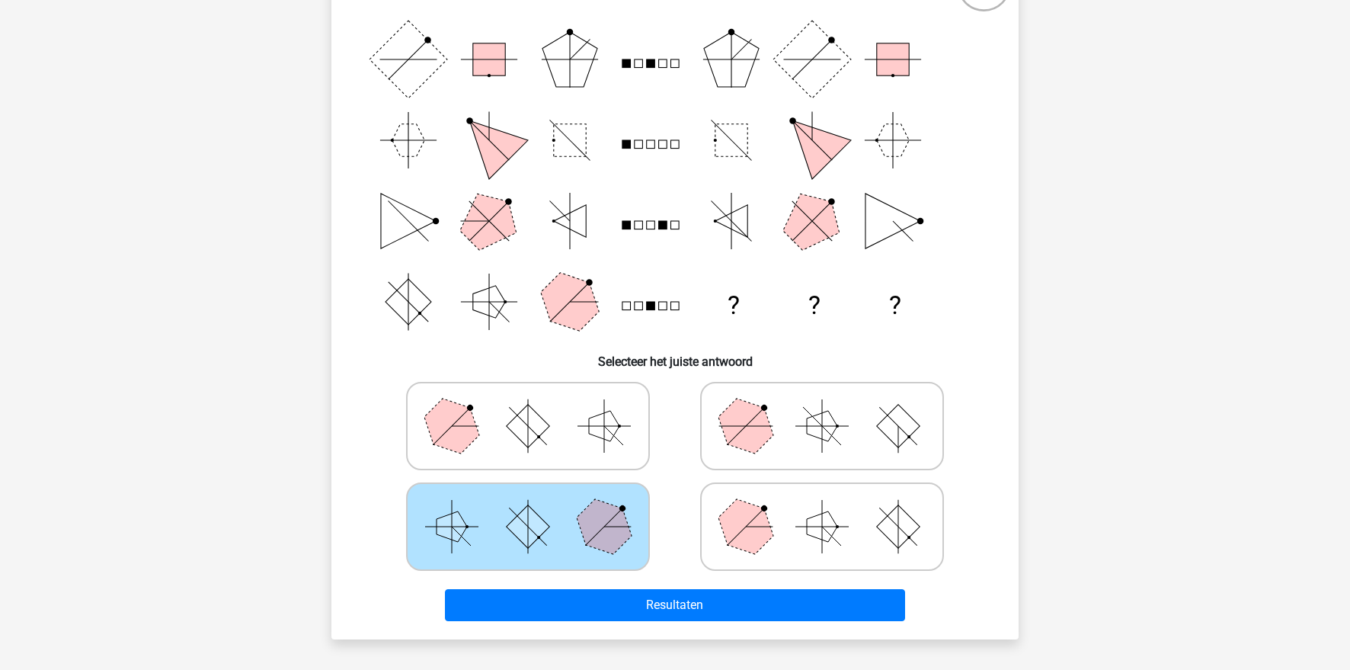
click at [630, 624] on div "Resultaten" at bounding box center [675, 608] width 588 height 38
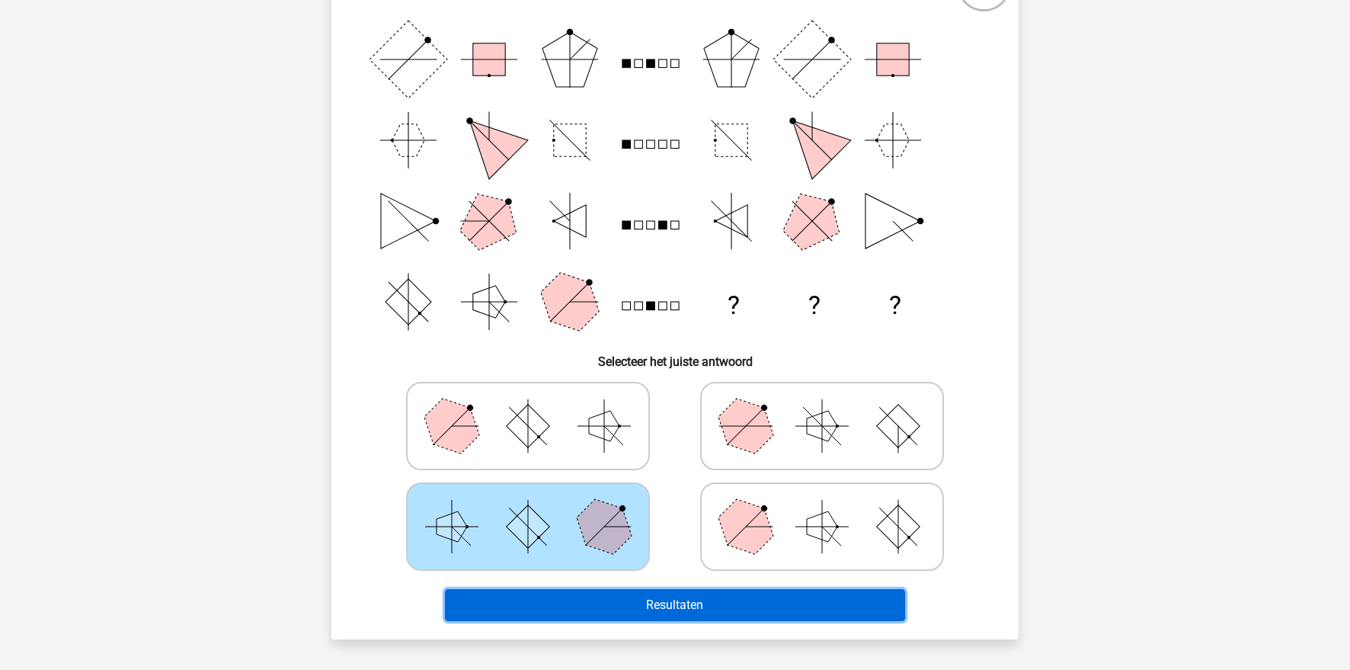
click at [645, 612] on button "Resultaten" at bounding box center [675, 605] width 461 height 32
